Goal: Information Seeking & Learning: Learn about a topic

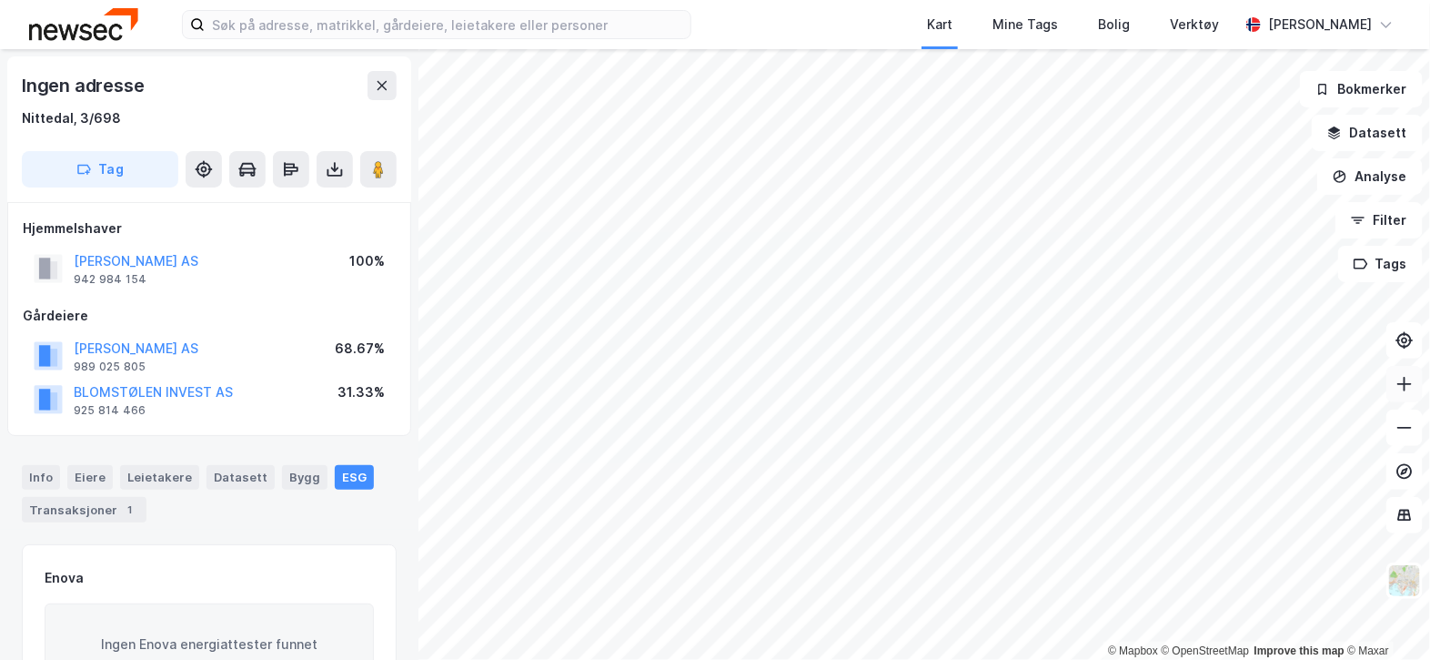
click at [1408, 394] on button at bounding box center [1405, 384] width 36 height 36
click at [1406, 370] on button at bounding box center [1405, 384] width 36 height 36
click at [1413, 388] on icon at bounding box center [1405, 384] width 18 height 18
